Goal: Find contact information: Find contact information

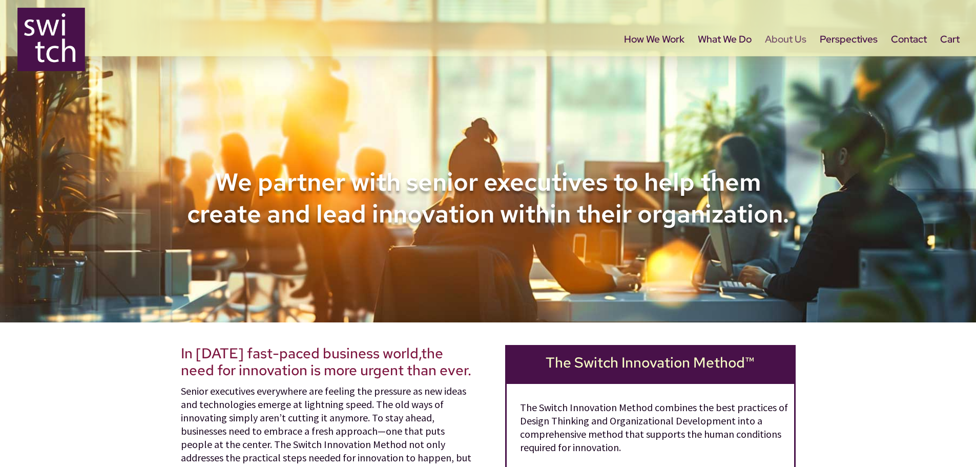
click at [772, 36] on link "About Us" at bounding box center [786, 57] width 42 height 43
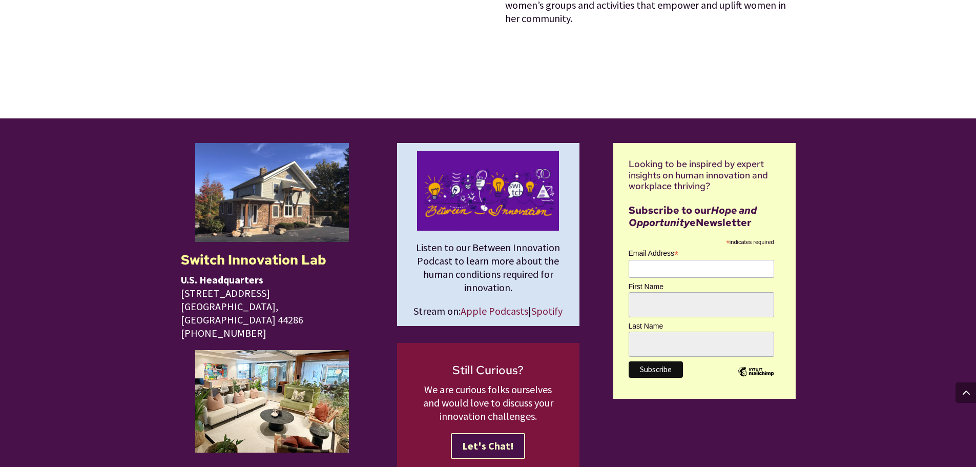
scroll to position [2152, 0]
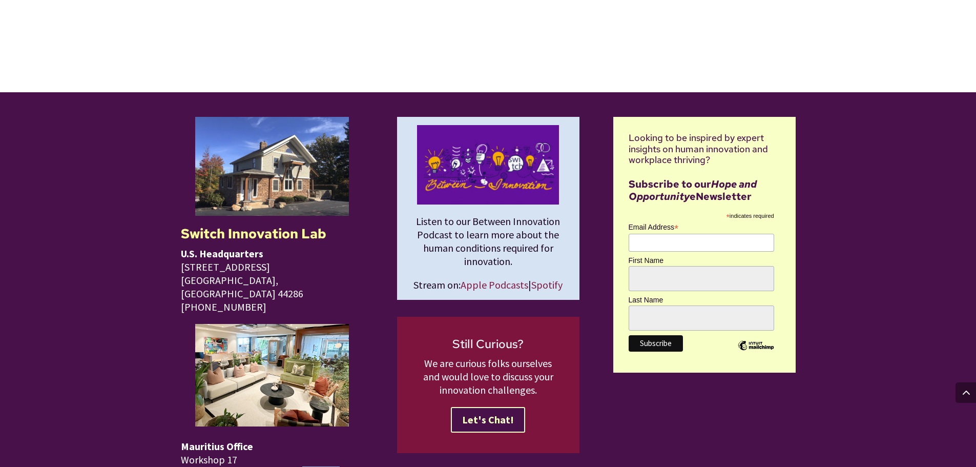
drag, startPoint x: 333, startPoint y: 368, endPoint x: 289, endPoint y: 368, distance: 44.1
click at [289, 368] on p "Mauritius Office Workshop [STREET_ADDRESS] [PHONE_NUMBER]‬" at bounding box center [272, 415] width 182 height 182
copy span "[GEOGRAPHIC_DATA]"
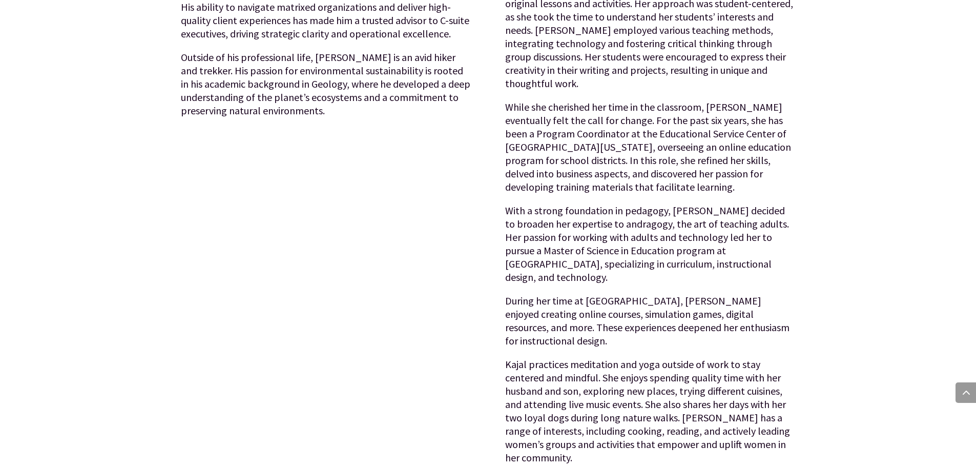
scroll to position [1691, 0]
